Goal: Participate in discussion

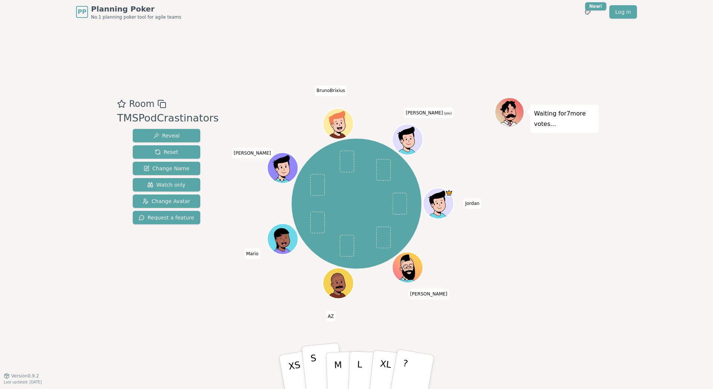
click at [320, 373] on button "S" at bounding box center [322, 372] width 43 height 60
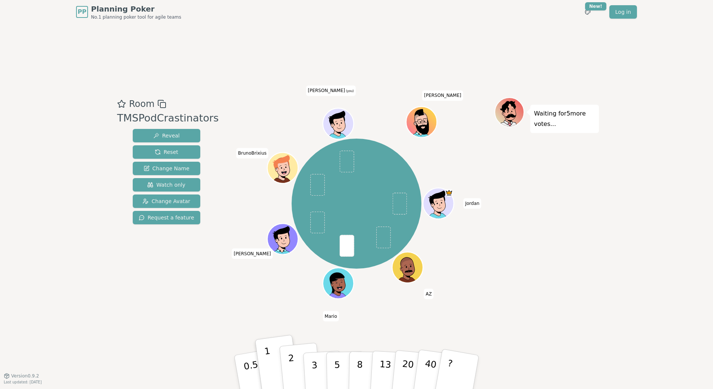
click at [288, 362] on p "2" at bounding box center [293, 373] width 10 height 41
click at [276, 364] on button "1" at bounding box center [278, 372] width 44 height 60
click at [290, 366] on p "2" at bounding box center [293, 373] width 10 height 41
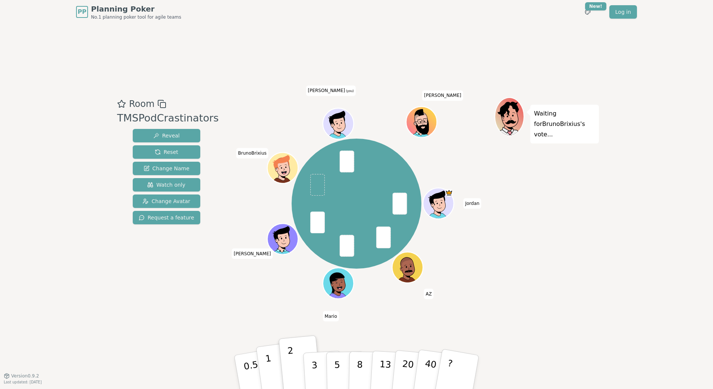
click at [267, 366] on p "1" at bounding box center [270, 373] width 11 height 41
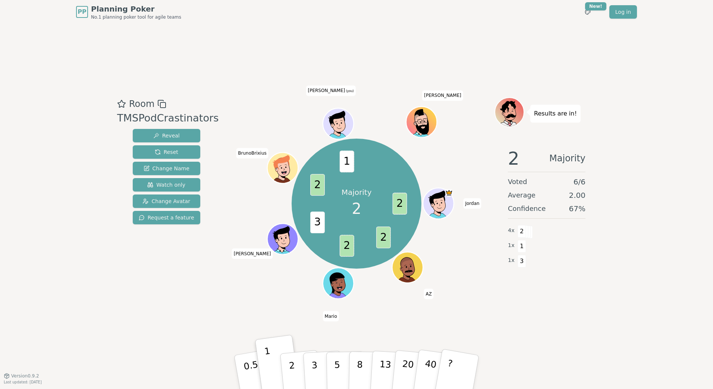
click at [363, 326] on div "Room TMSPodCrastinators Reveal Reset Change Name Watch only Change Avatar Reque…" at bounding box center [356, 200] width 484 height 352
click at [293, 368] on p "2" at bounding box center [293, 373] width 10 height 41
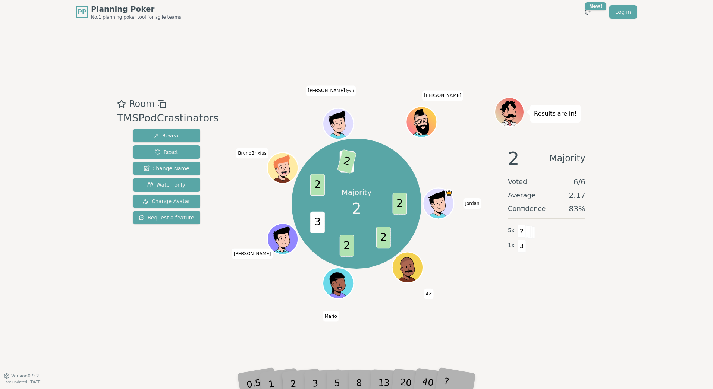
click at [570, 256] on div "2 Majority Voted 6 / 6 Average 2.17 Confidence 83 % 5 x 2 1 x 3" at bounding box center [546, 216] width 104 height 149
click at [179, 148] on button "Reset" at bounding box center [166, 151] width 67 height 13
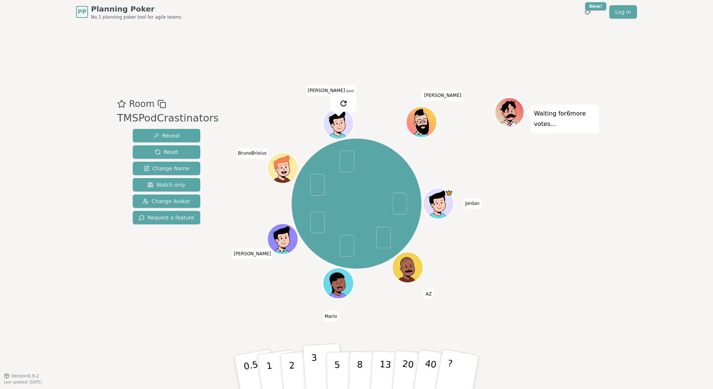
click at [313, 372] on p "3" at bounding box center [315, 373] width 8 height 41
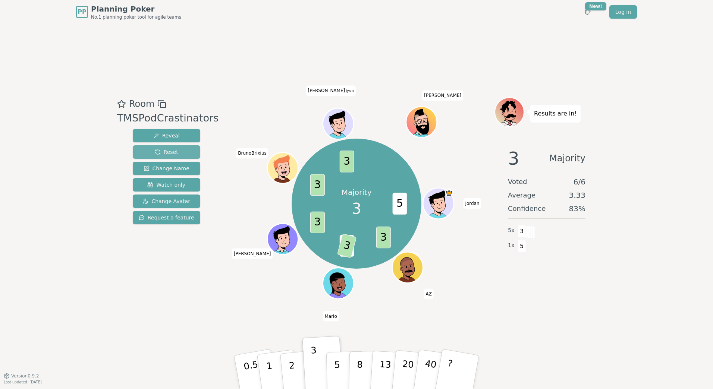
click at [161, 154] on span "Reset" at bounding box center [166, 151] width 23 height 7
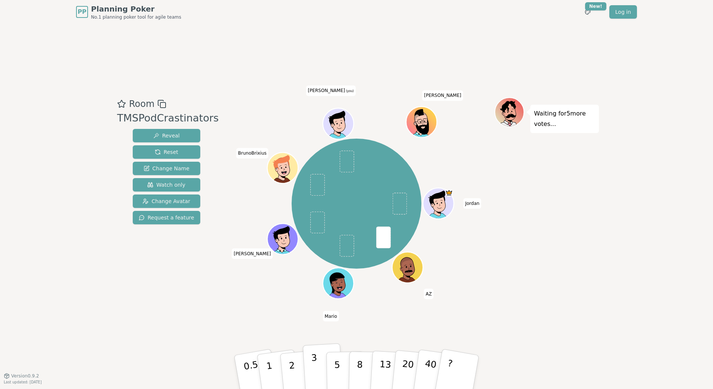
click at [312, 363] on p "3" at bounding box center [315, 373] width 8 height 41
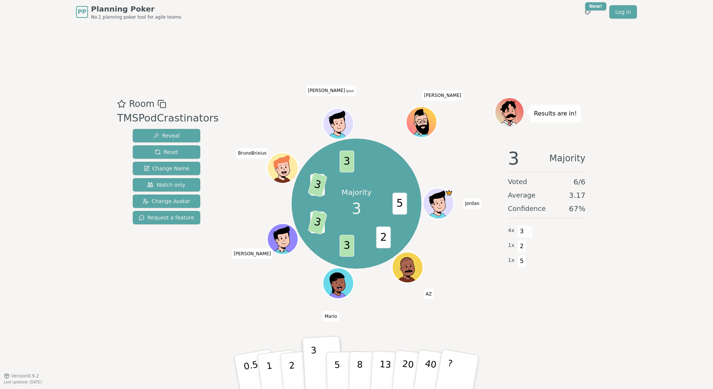
click at [298, 364] on button "2" at bounding box center [301, 379] width 42 height 59
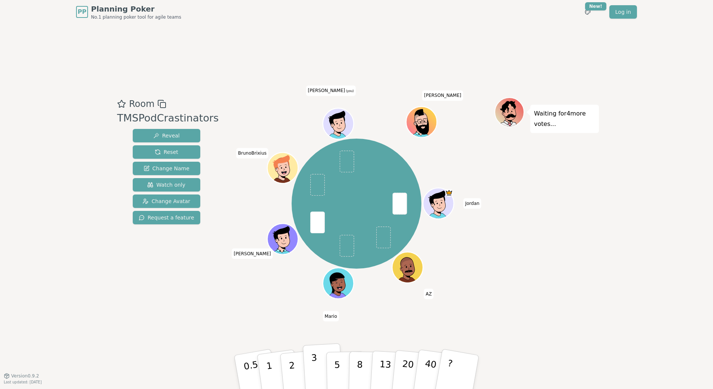
click at [309, 366] on button "3" at bounding box center [323, 372] width 41 height 58
click at [262, 329] on div "Room TMSPodCrastinators Reveal Reset Change Name Watch only Change Avatar Reque…" at bounding box center [356, 200] width 484 height 352
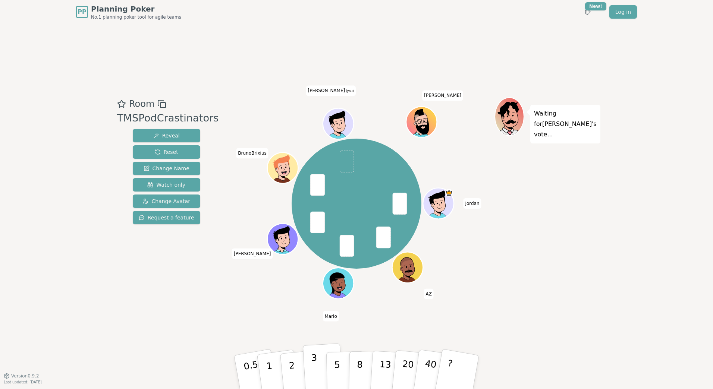
click at [312, 374] on button "3" at bounding box center [323, 372] width 41 height 58
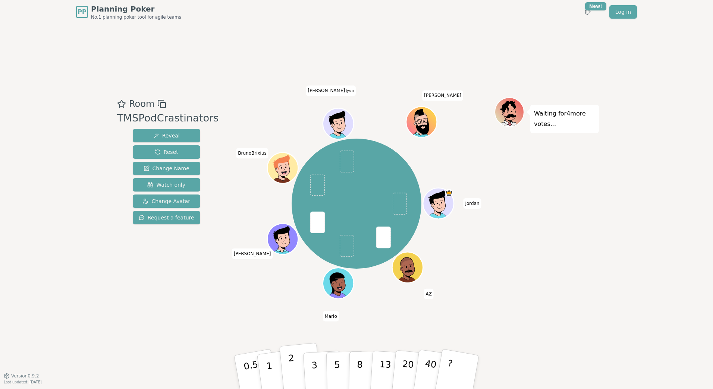
click at [292, 366] on p "2" at bounding box center [293, 373] width 10 height 41
